Goal: Task Accomplishment & Management: Manage account settings

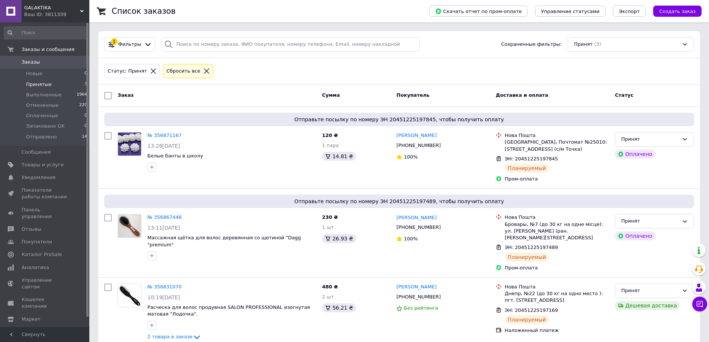
scroll to position [15, 0]
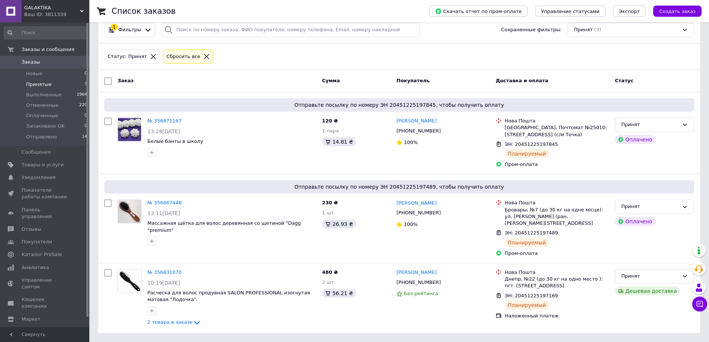
click at [150, 56] on icon at bounding box center [153, 56] width 7 height 7
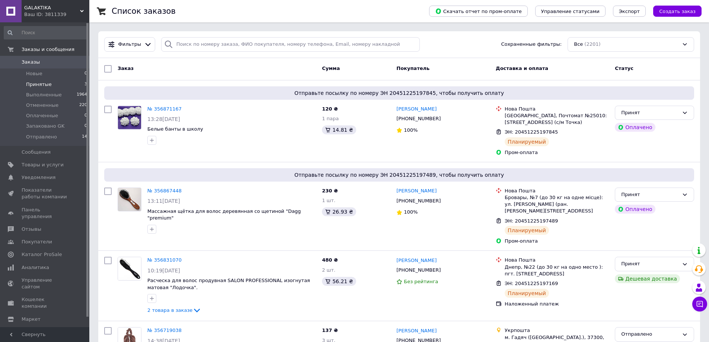
click at [42, 82] on span "Принятые" at bounding box center [39, 84] width 26 height 7
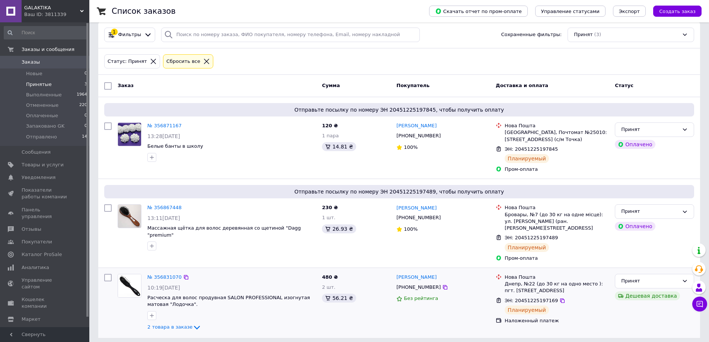
scroll to position [15, 0]
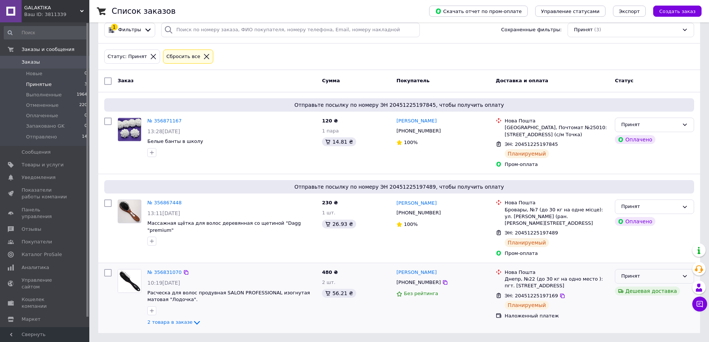
click at [634, 277] on div "Принят" at bounding box center [650, 277] width 58 height 8
click at [635, 334] on li "Запаковано GK" at bounding box center [655, 333] width 79 height 14
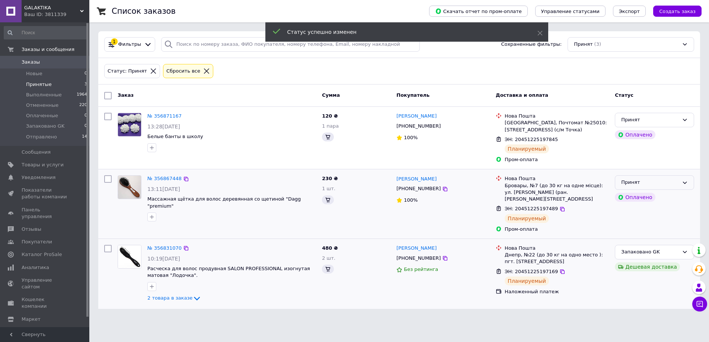
scroll to position [0, 0]
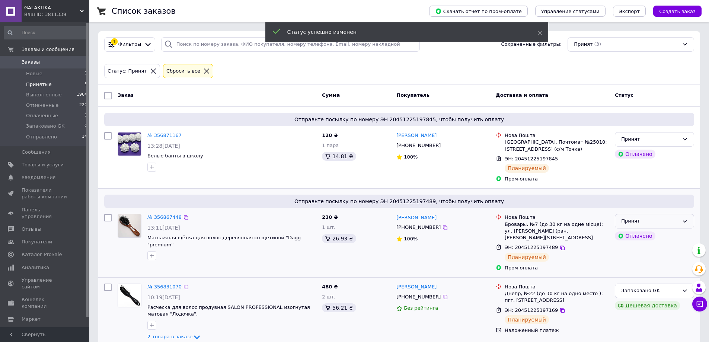
click at [643, 223] on div "Принят" at bounding box center [650, 221] width 58 height 8
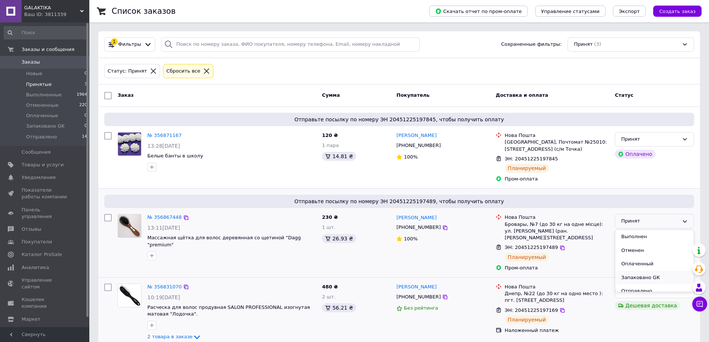
click at [634, 280] on li "Запаковано GK" at bounding box center [655, 278] width 79 height 14
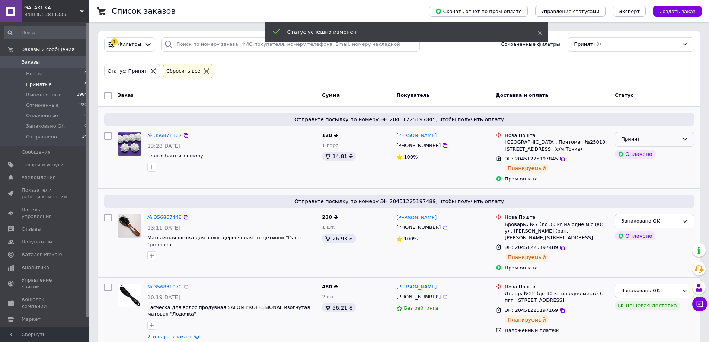
click at [678, 143] on div "Принят" at bounding box center [650, 140] width 58 height 8
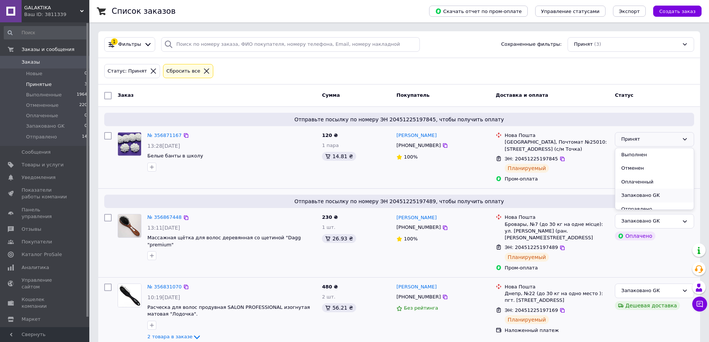
click at [639, 195] on li "Запаковано GK" at bounding box center [655, 196] width 79 height 14
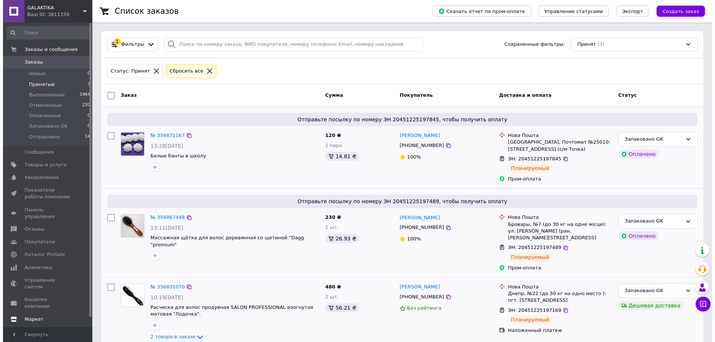
scroll to position [10, 0]
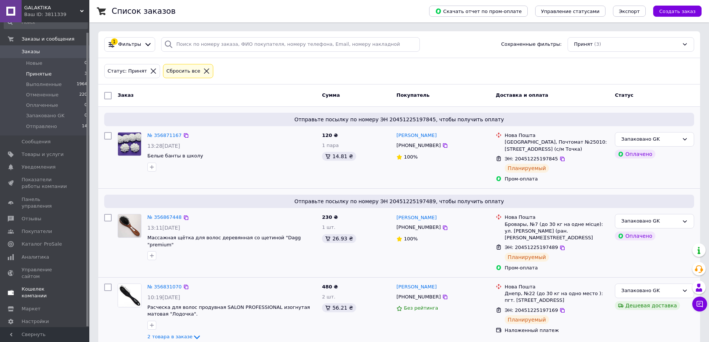
click at [40, 286] on span "Кошелек компании" at bounding box center [45, 292] width 47 height 13
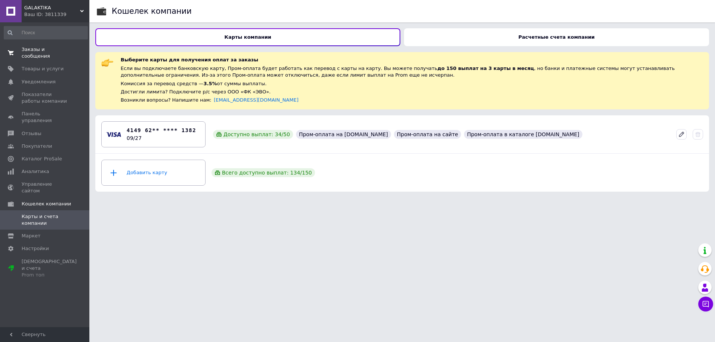
click at [51, 48] on span "Заказы и сообщения" at bounding box center [45, 52] width 47 height 13
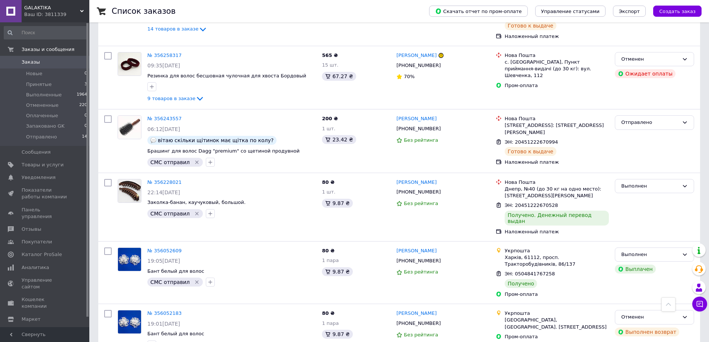
scroll to position [1072, 0]
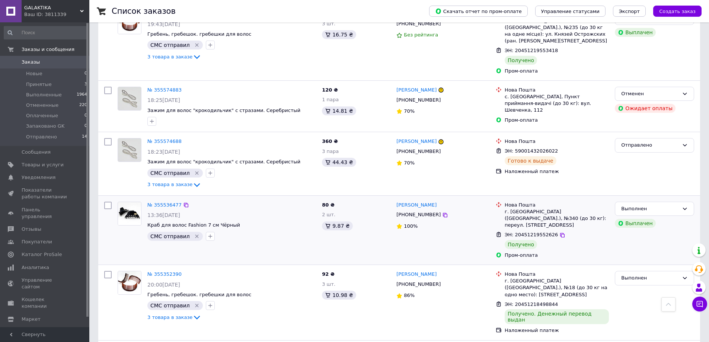
scroll to position [1042, 0]
